Goal: Find specific page/section: Find specific page/section

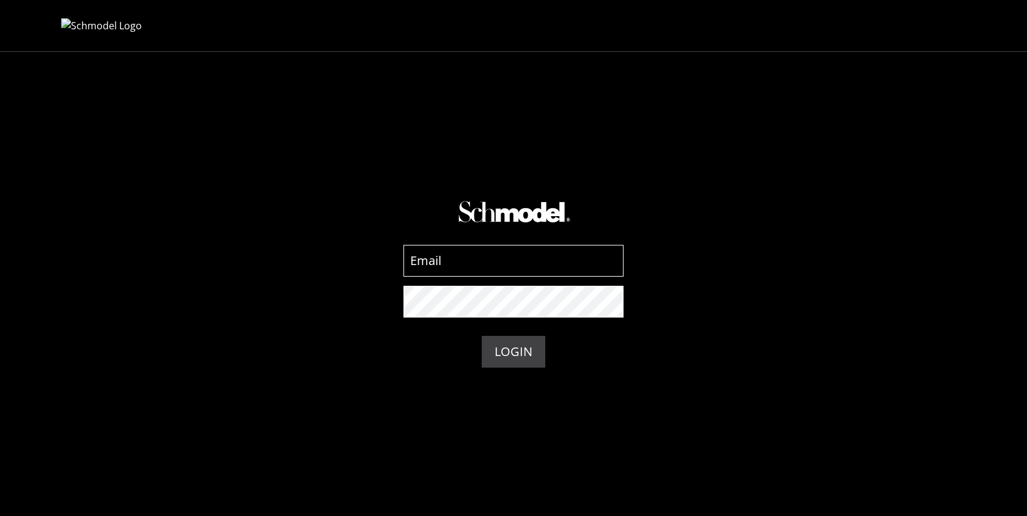
click at [477, 246] on input at bounding box center [513, 261] width 220 height 32
click at [473, 258] on input at bounding box center [513, 261] width 220 height 32
type input "[EMAIL_ADDRESS][DOMAIN_NAME]"
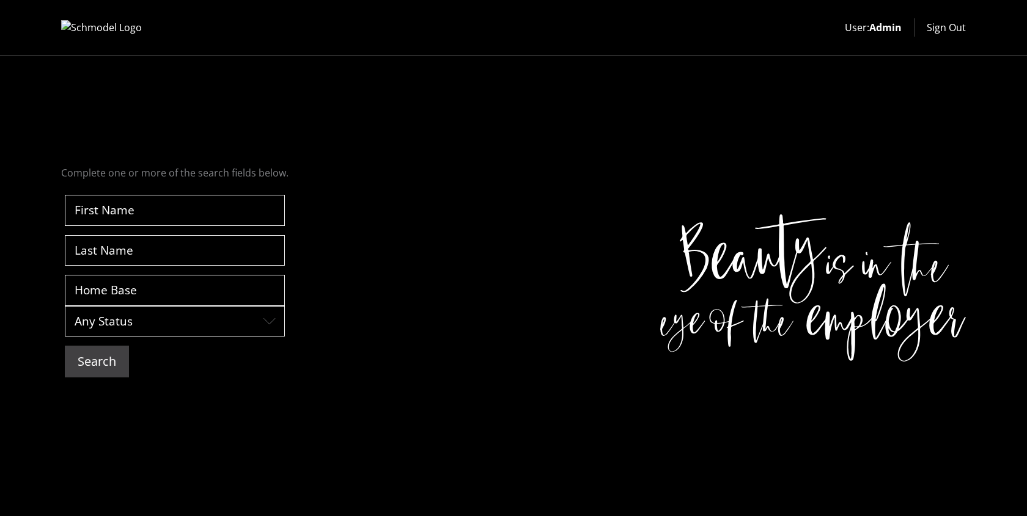
click at [115, 356] on button "Search" at bounding box center [97, 362] width 64 height 32
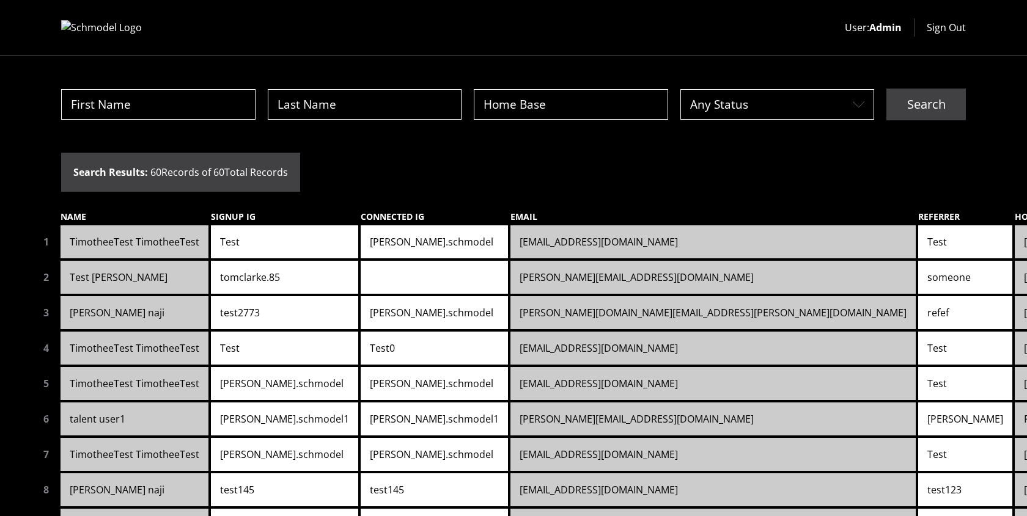
click at [283, 252] on link "Test" at bounding box center [284, 242] width 147 height 33
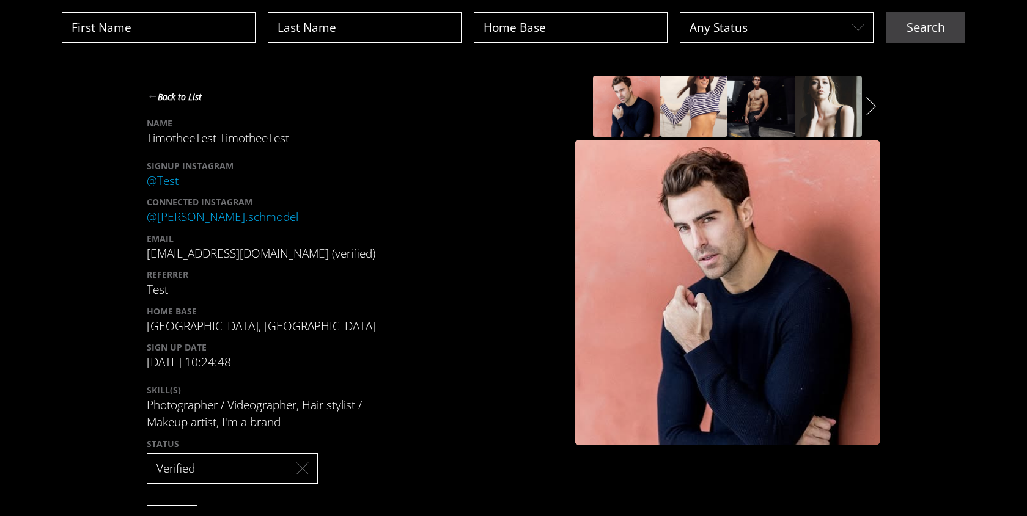
scroll to position [116, 0]
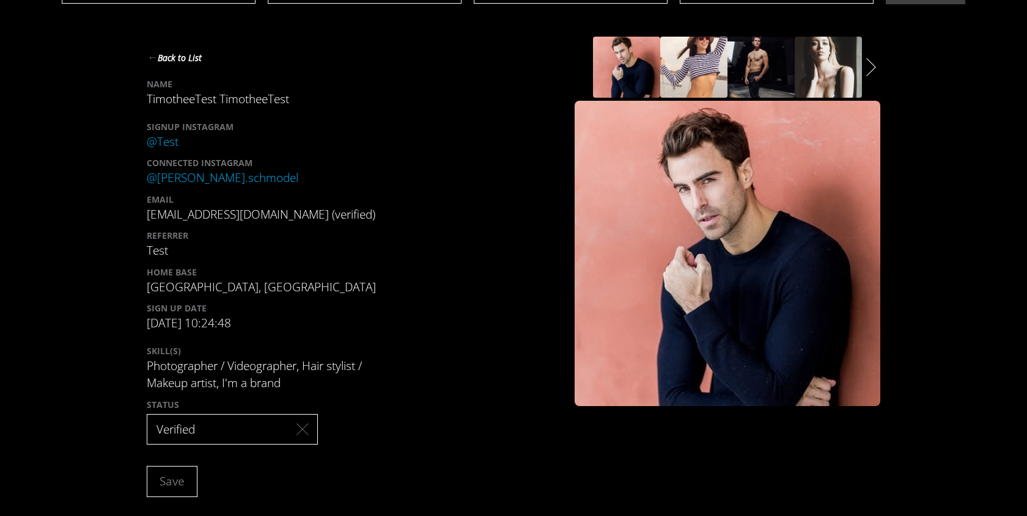
click at [161, 57] on button "← Back to List" at bounding box center [174, 57] width 55 height 17
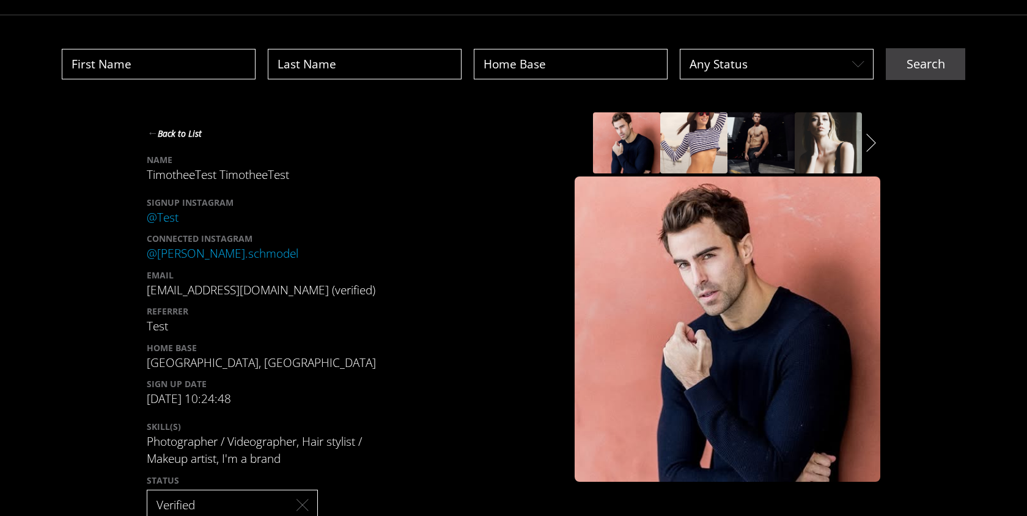
scroll to position [116, 0]
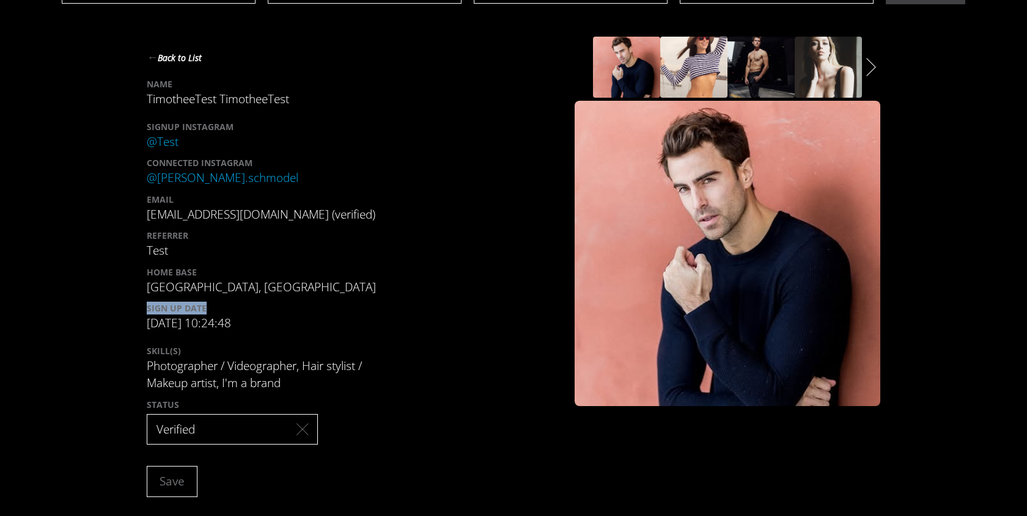
drag, startPoint x: 136, startPoint y: 308, endPoint x: 281, endPoint y: 308, distance: 144.9
click at [281, 308] on div "← Back to List NAME [PERSON_NAME] TimotheeTest SIGNUP INSTAGRAM @ Test CONNECTE…" at bounding box center [513, 277] width 903 height 480
